Goal: Obtain resource: Download file/media

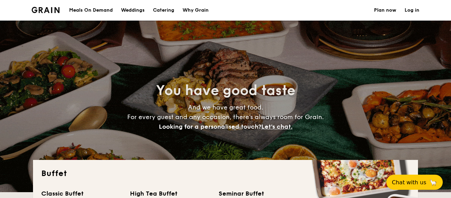
select select
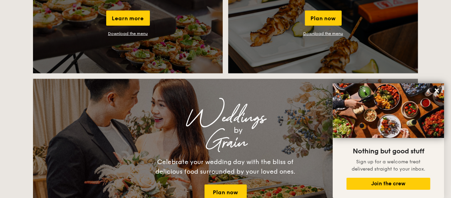
scroll to position [619, 0]
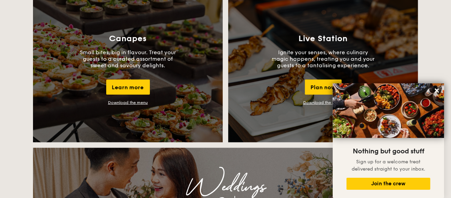
drag, startPoint x: 313, startPoint y: 102, endPoint x: 304, endPoint y: 102, distance: 8.3
click at [313, 102] on link "Download the menu" at bounding box center [323, 102] width 40 height 5
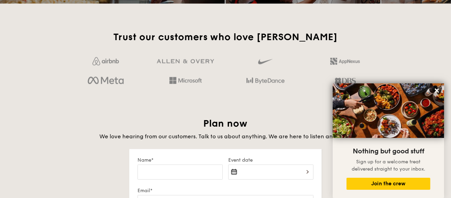
scroll to position [860, 0]
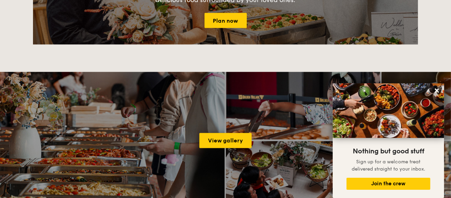
click at [180, 143] on div "View gallery" at bounding box center [225, 141] width 451 height 138
click at [240, 139] on link "View gallery" at bounding box center [225, 140] width 52 height 15
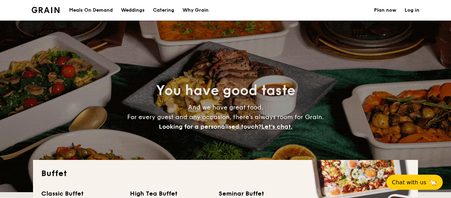
select select
